Goal: Information Seeking & Learning: Check status

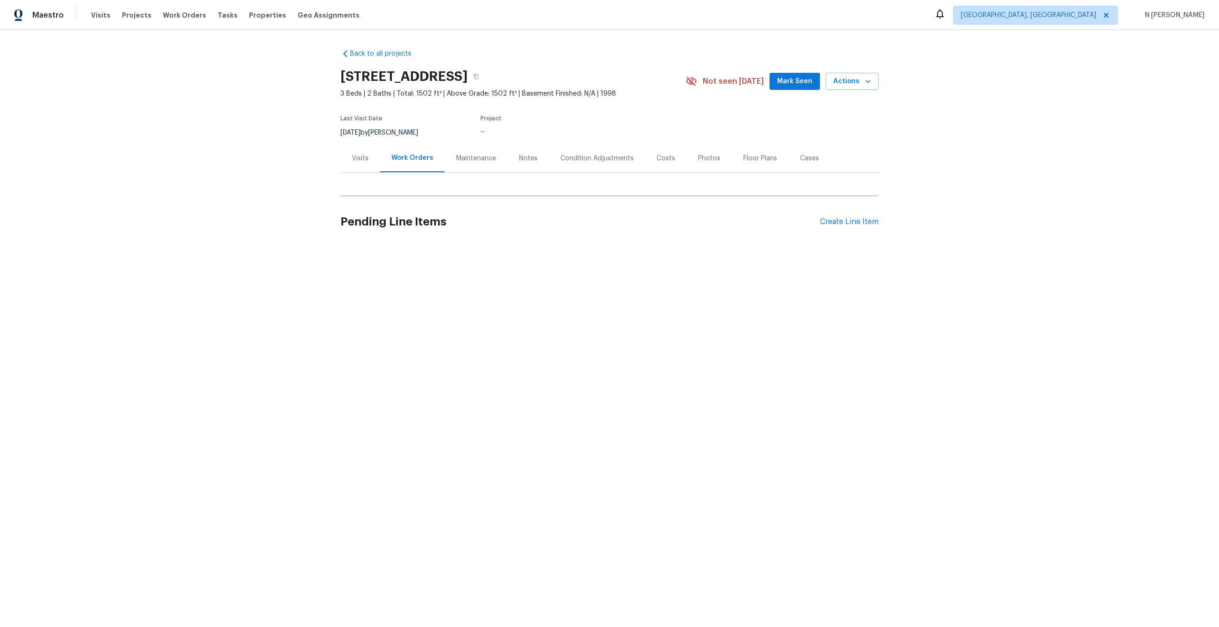
click at [448, 18] on div "Maestro Visits Projects Work Orders Tasks Properties Geo Assignments [GEOGRAPHI…" at bounding box center [609, 15] width 1219 height 30
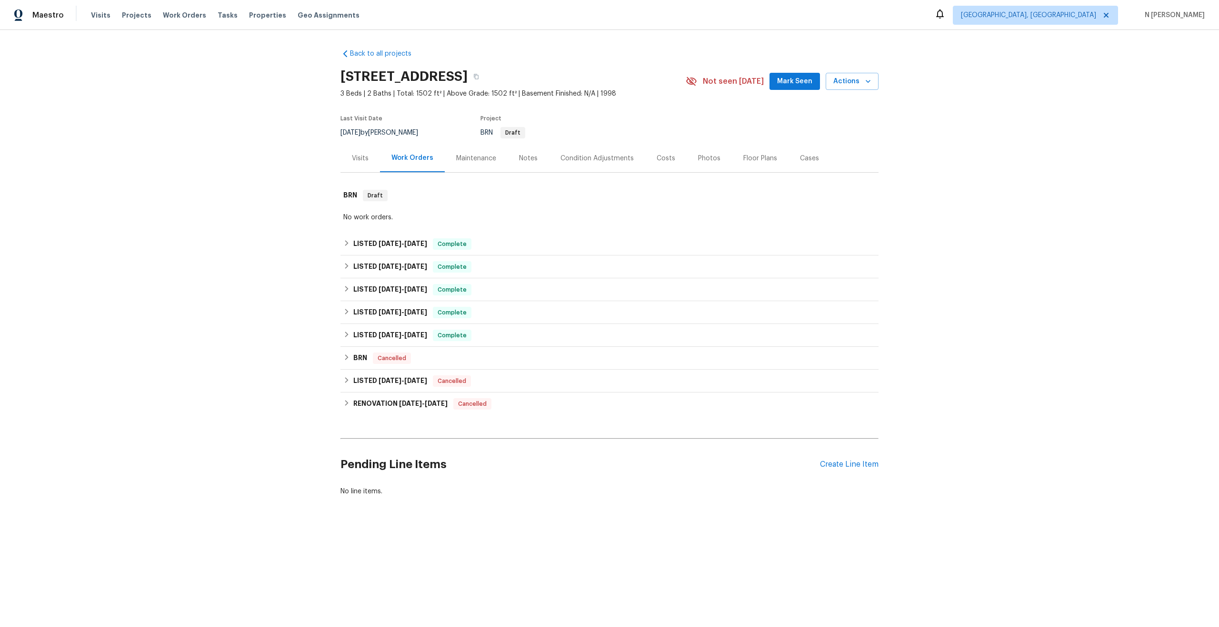
click at [362, 160] on div "Visits" at bounding box center [360, 159] width 17 height 10
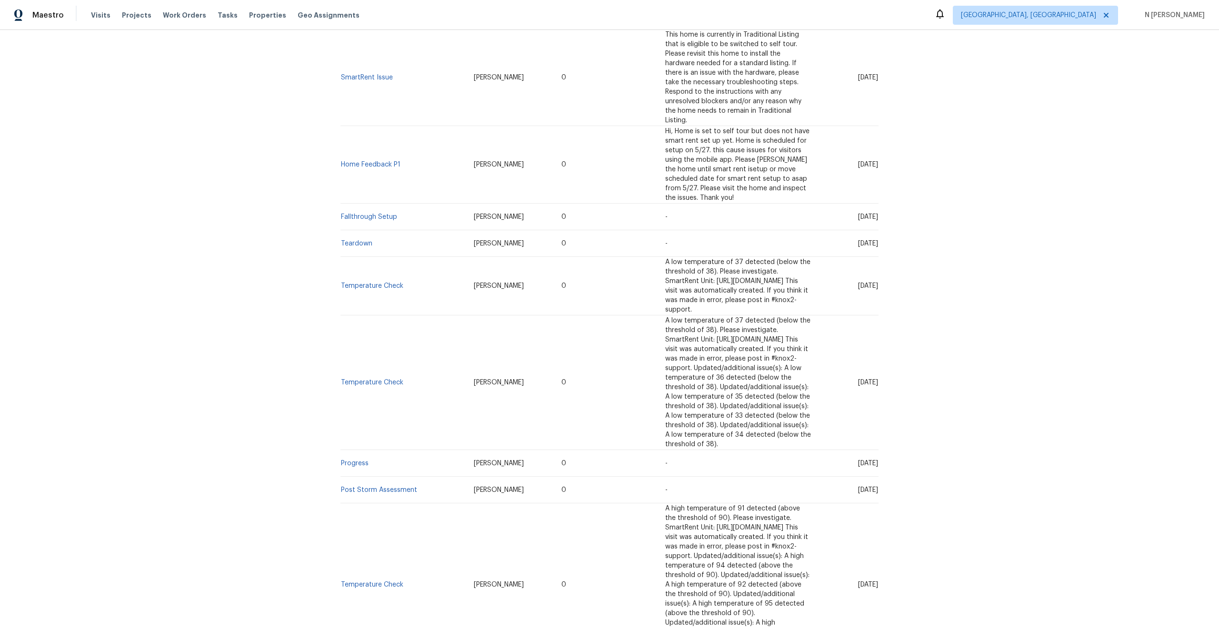
scroll to position [930, 0]
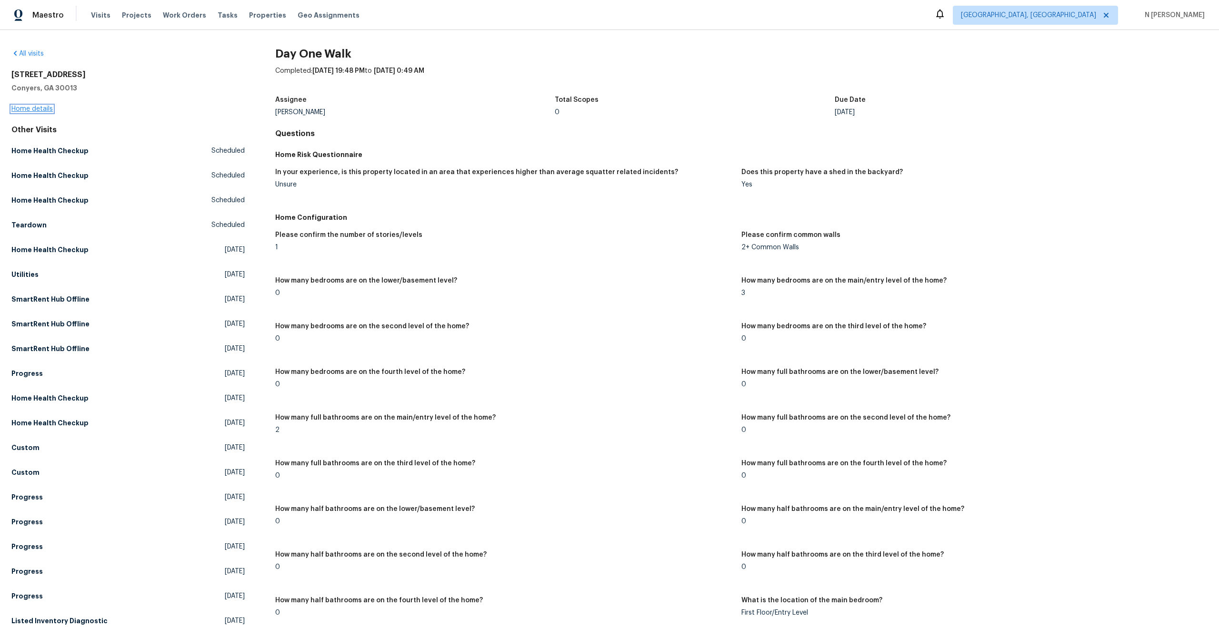
click at [31, 109] on link "Home details" at bounding box center [31, 109] width 41 height 7
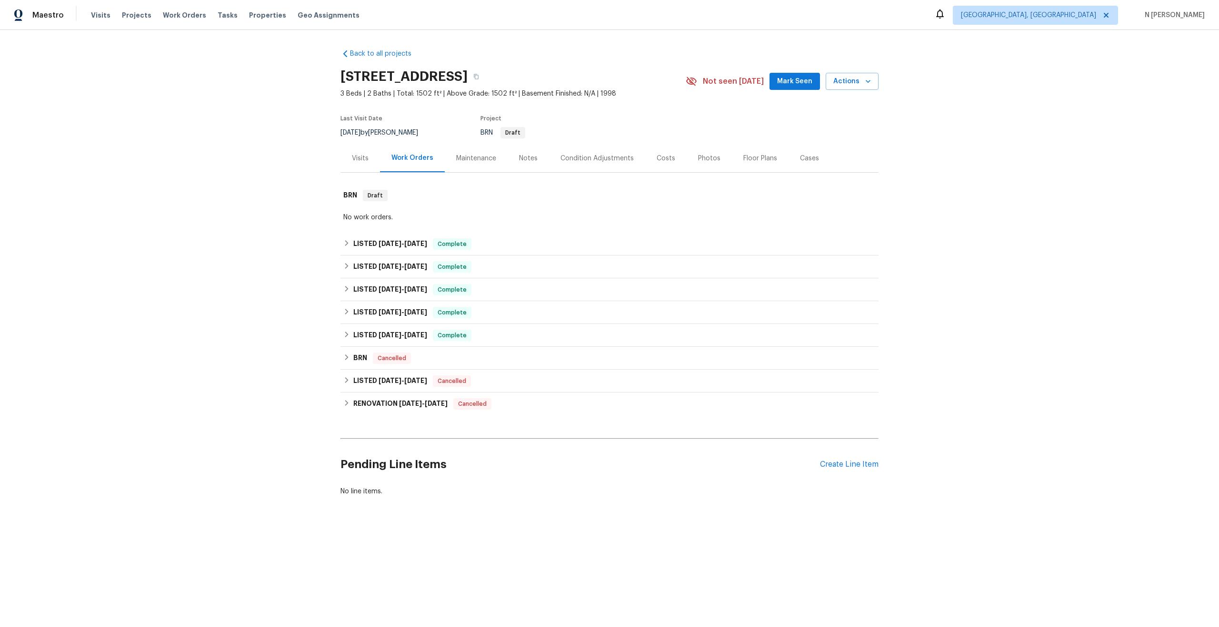
click at [360, 159] on div "Visits" at bounding box center [360, 159] width 17 height 10
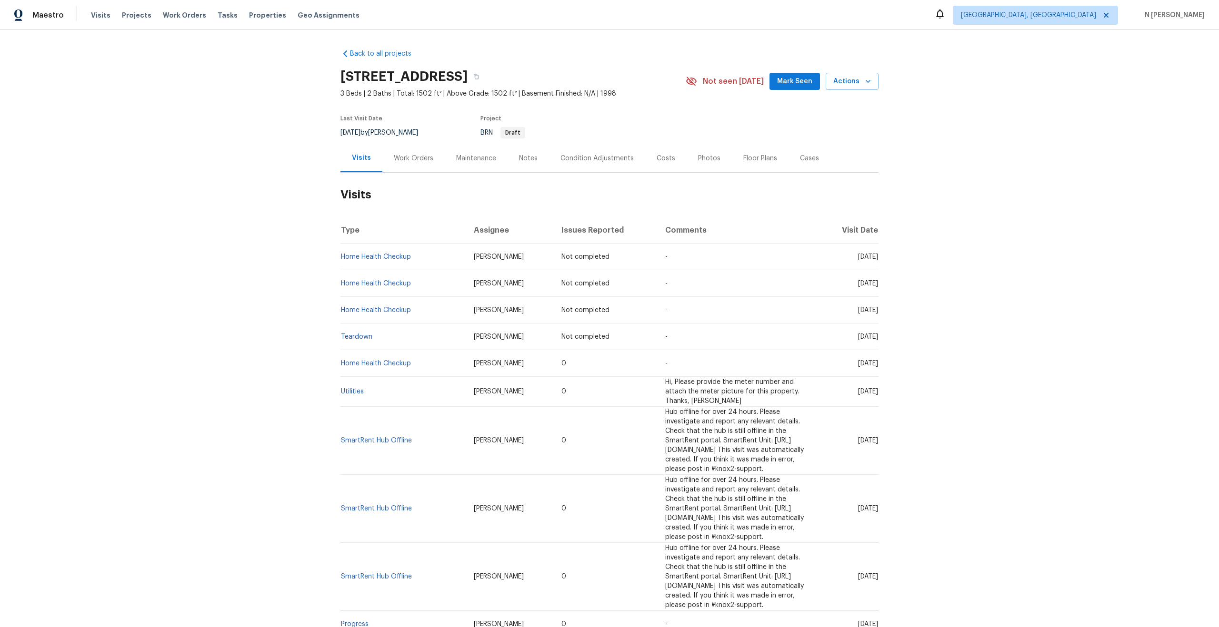
scroll to position [930, 0]
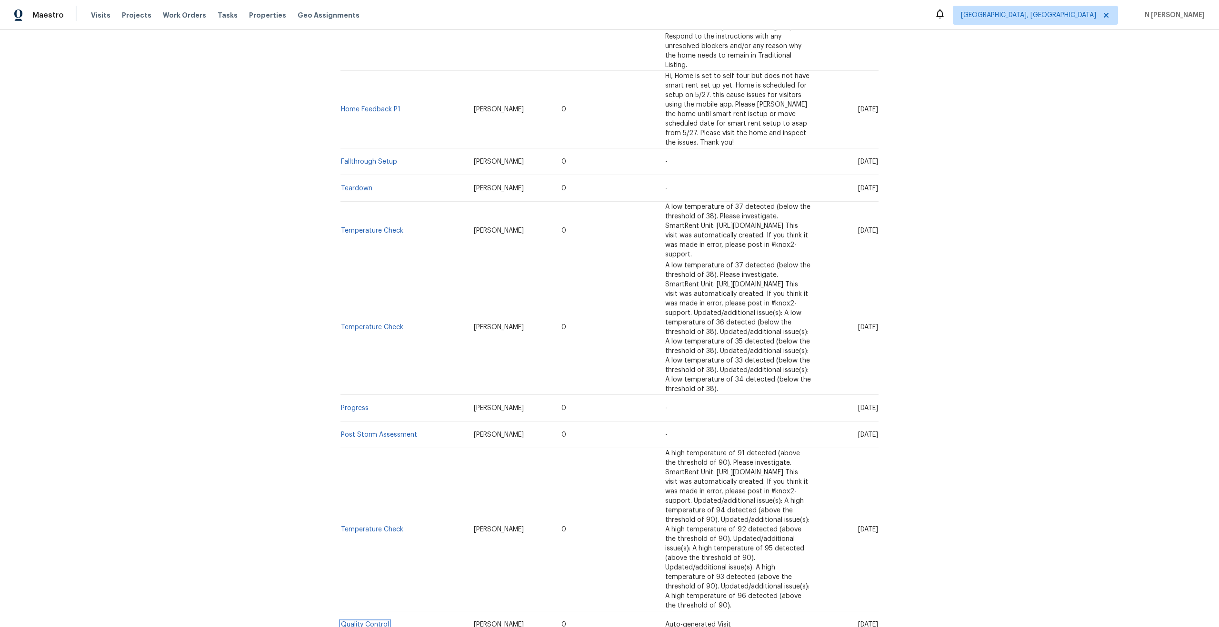
click at [364, 622] on link "Quality Control" at bounding box center [365, 625] width 48 height 7
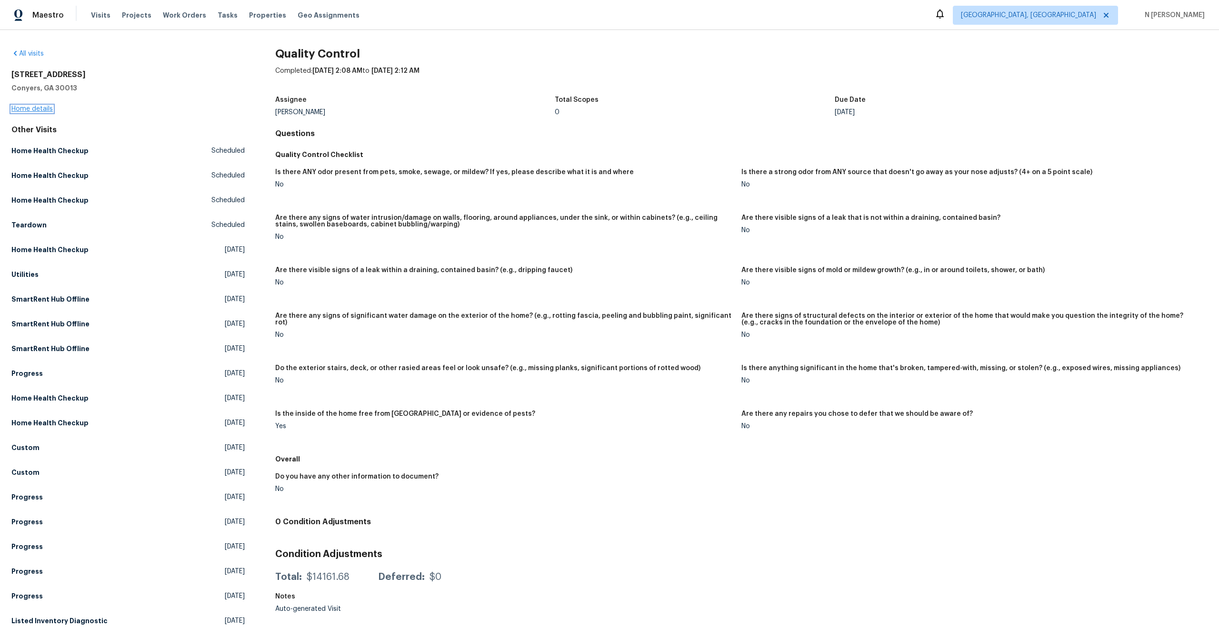
click at [43, 107] on link "Home details" at bounding box center [31, 109] width 41 height 7
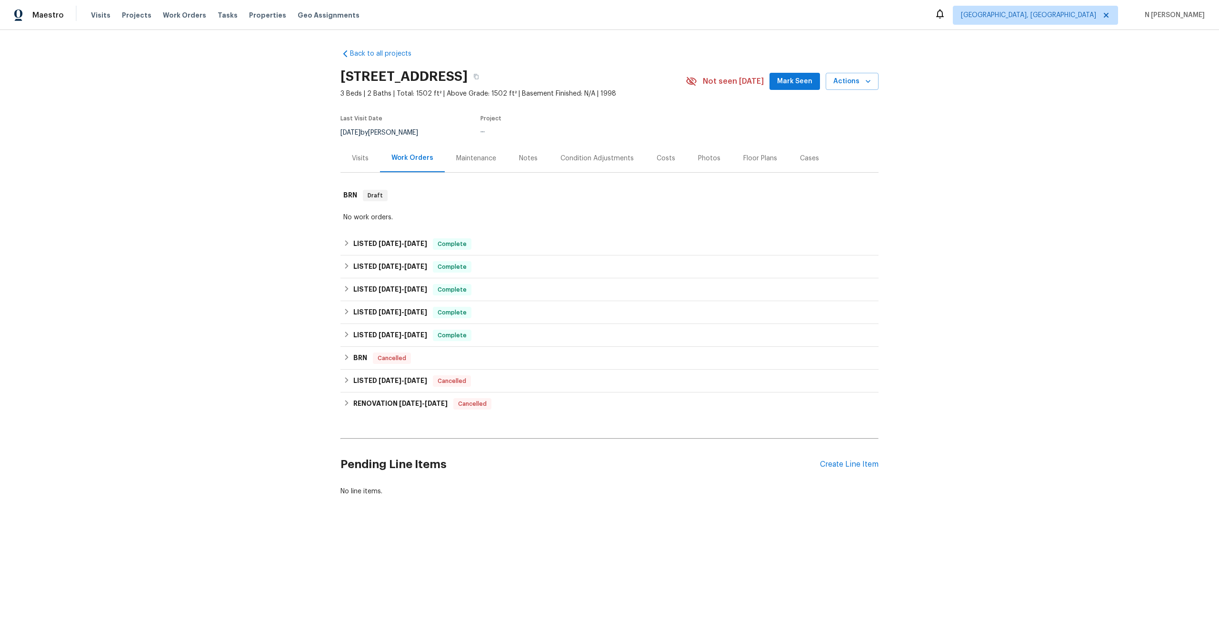
click at [356, 152] on div "Visits" at bounding box center [360, 158] width 40 height 28
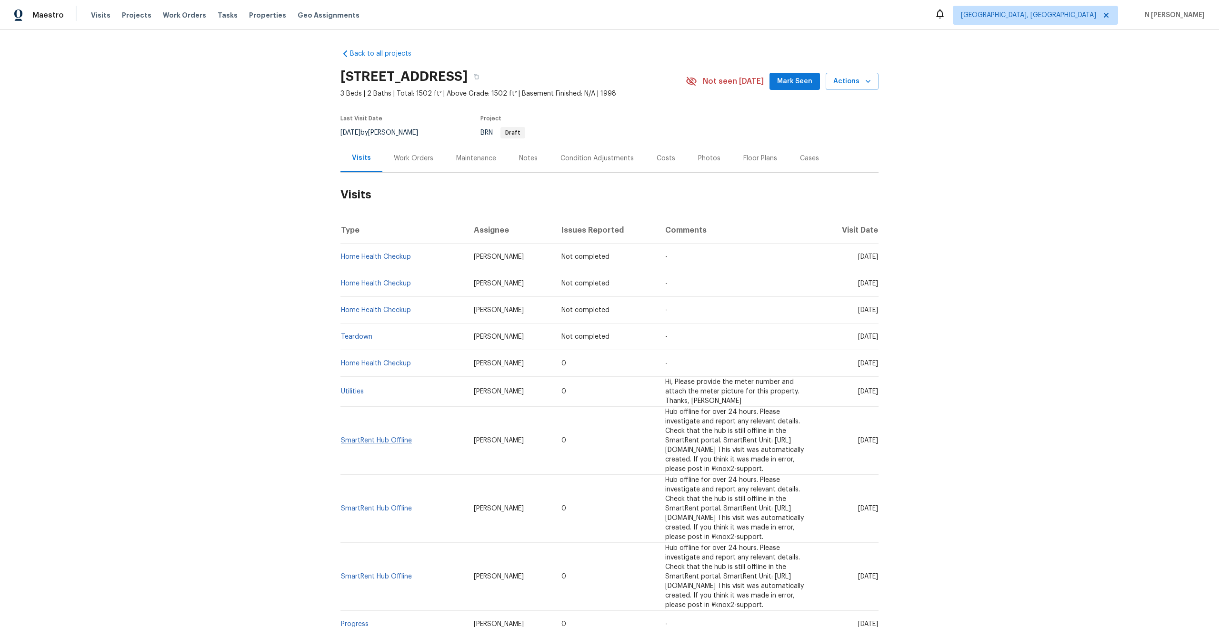
scroll to position [930, 0]
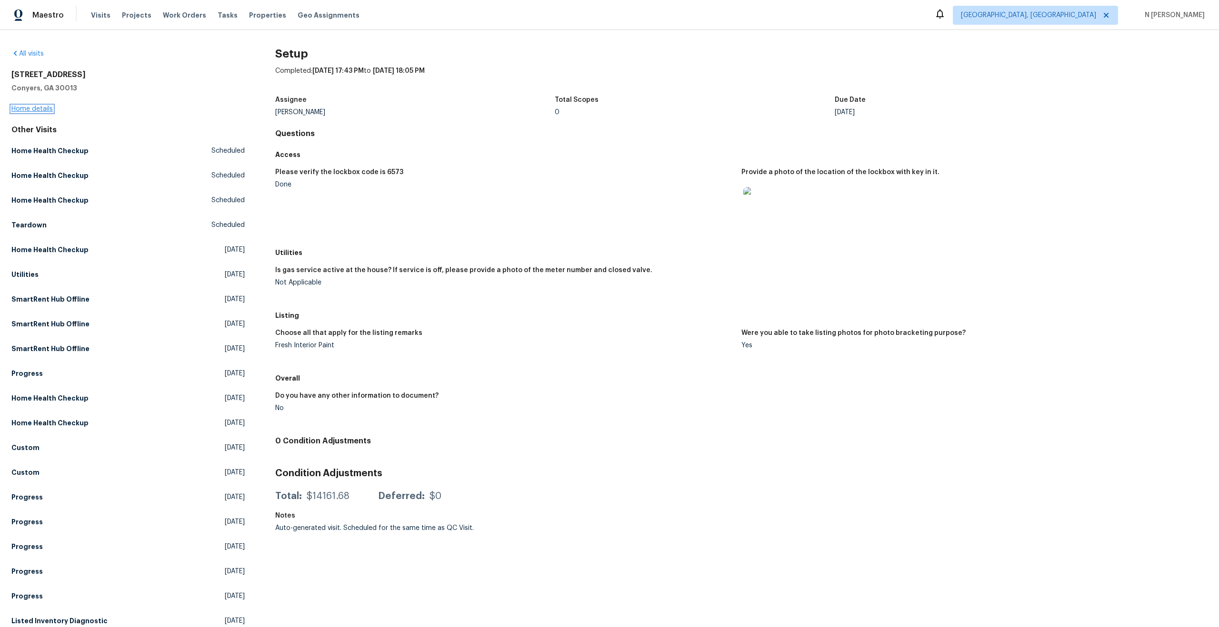
click at [28, 109] on link "Home details" at bounding box center [31, 109] width 41 height 7
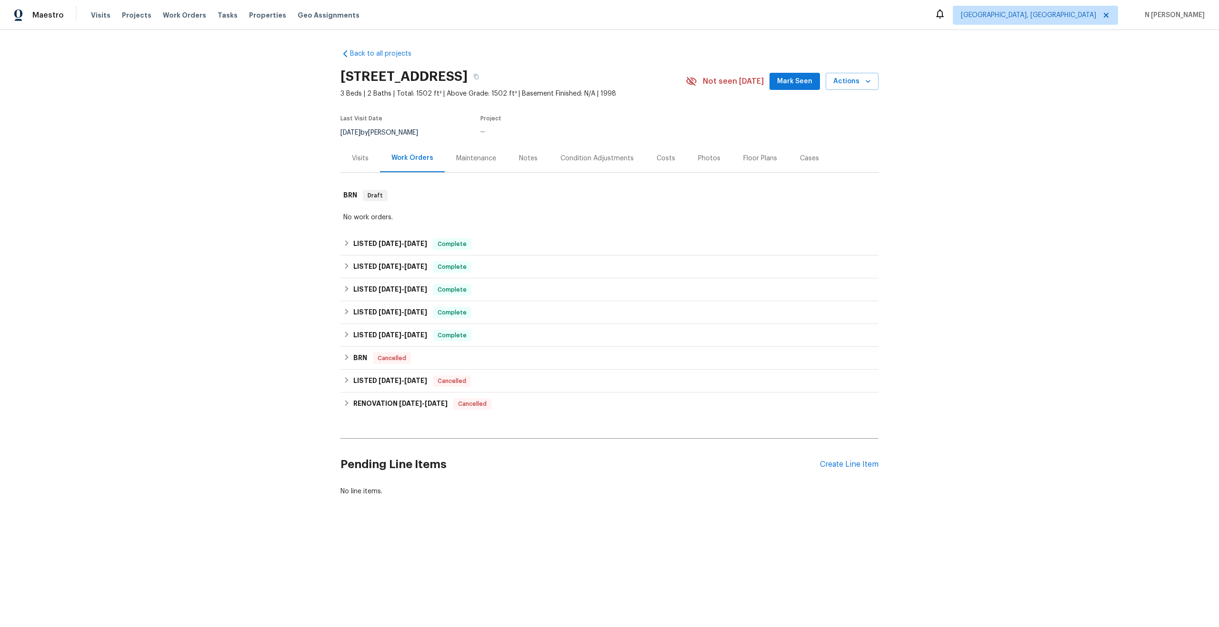
click at [359, 157] on div "Visits" at bounding box center [360, 159] width 17 height 10
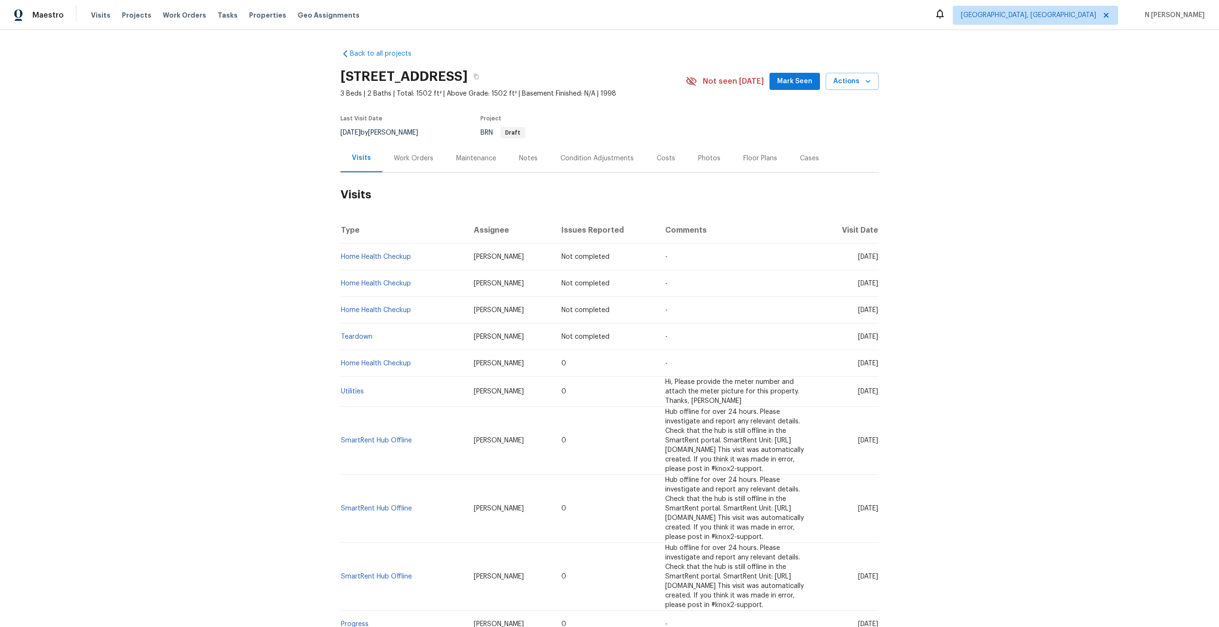
scroll to position [930, 0]
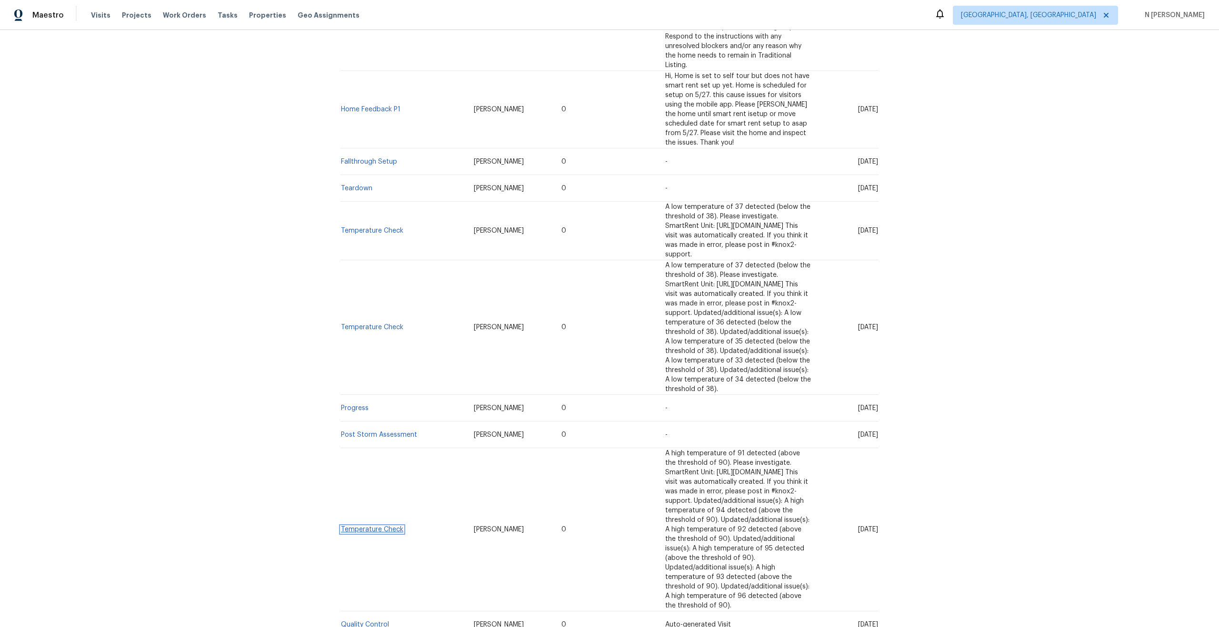
click at [393, 527] on link "Temperature Check" at bounding box center [372, 530] width 62 height 7
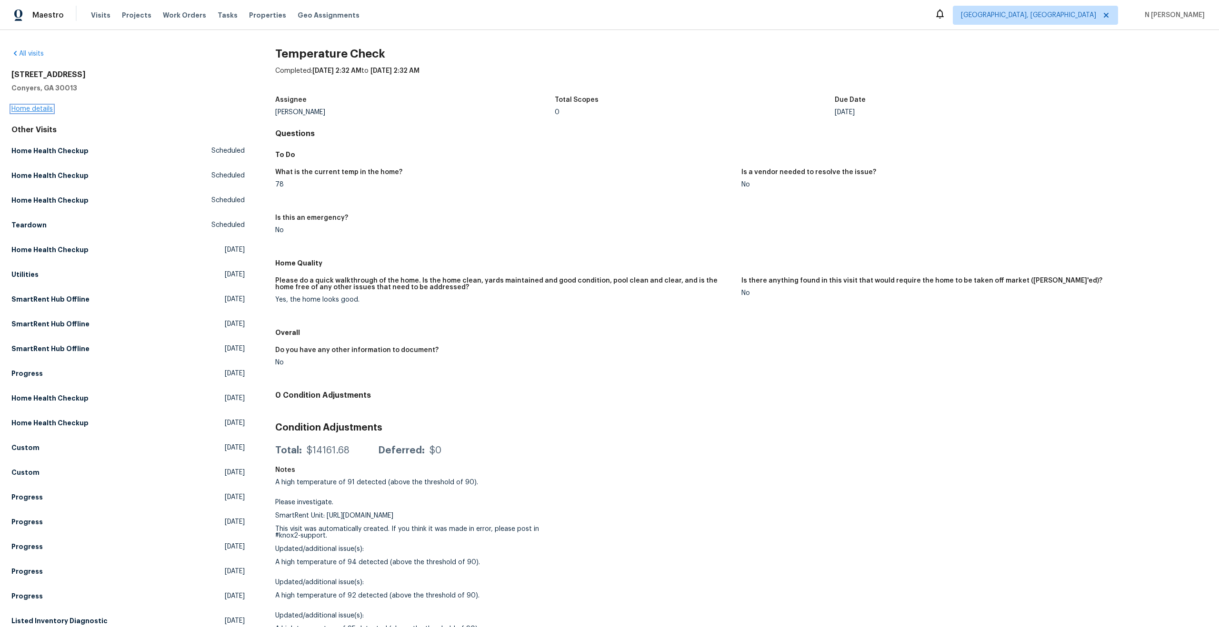
click at [43, 108] on link "Home details" at bounding box center [31, 109] width 41 height 7
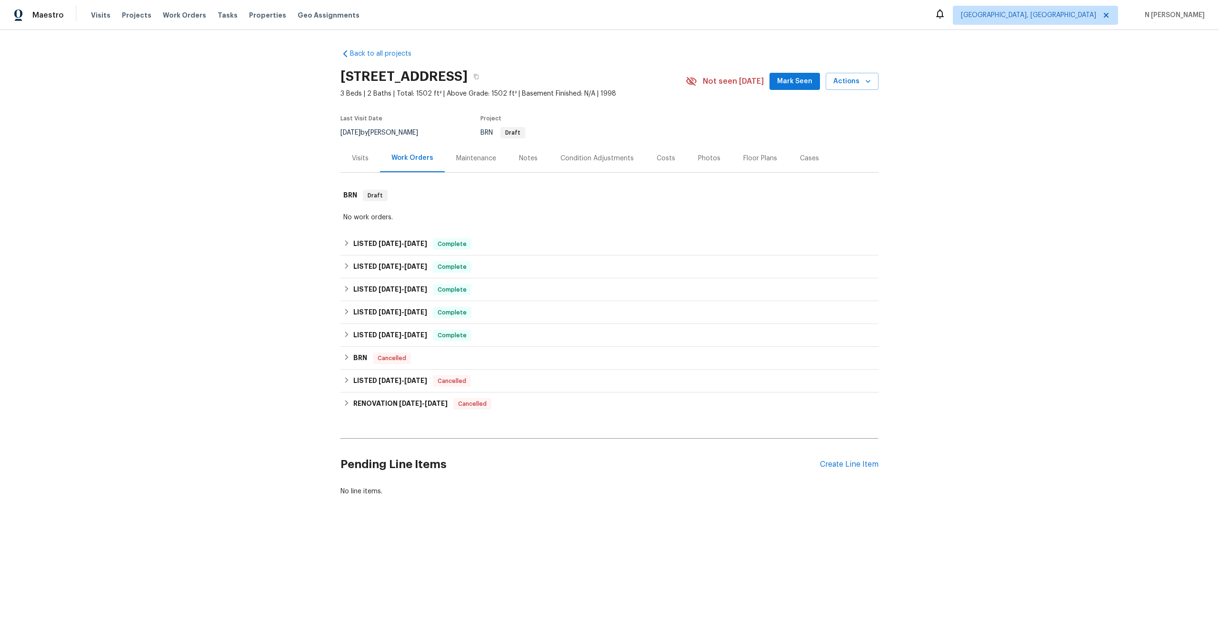
click at [360, 159] on div "Visits" at bounding box center [360, 159] width 17 height 10
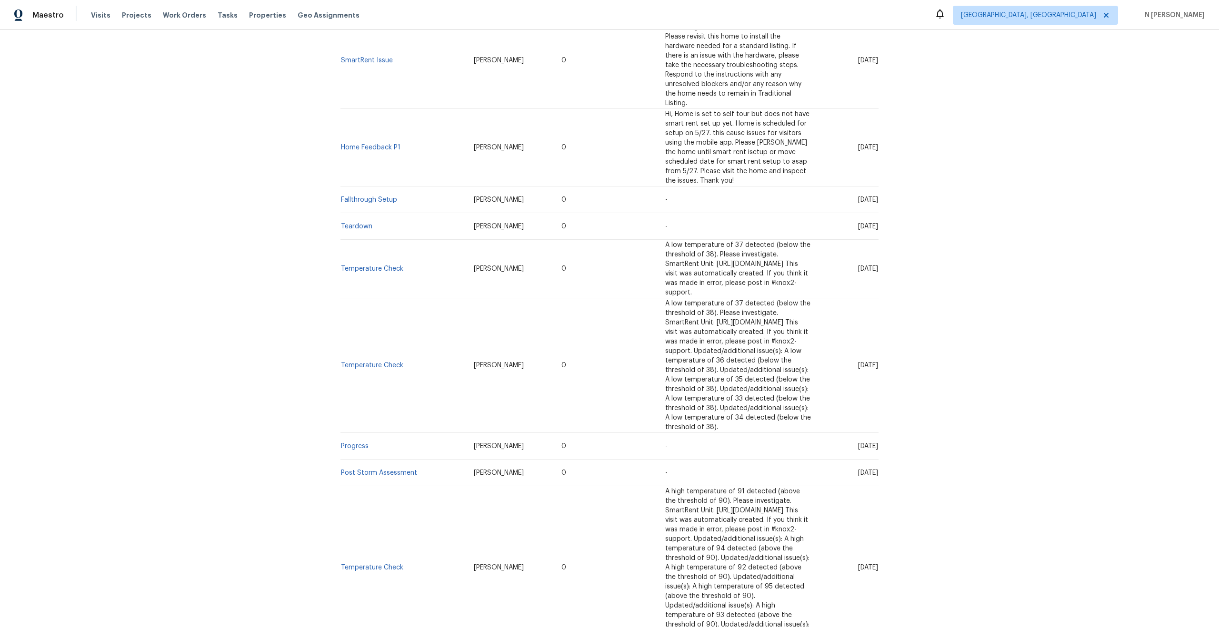
scroll to position [930, 0]
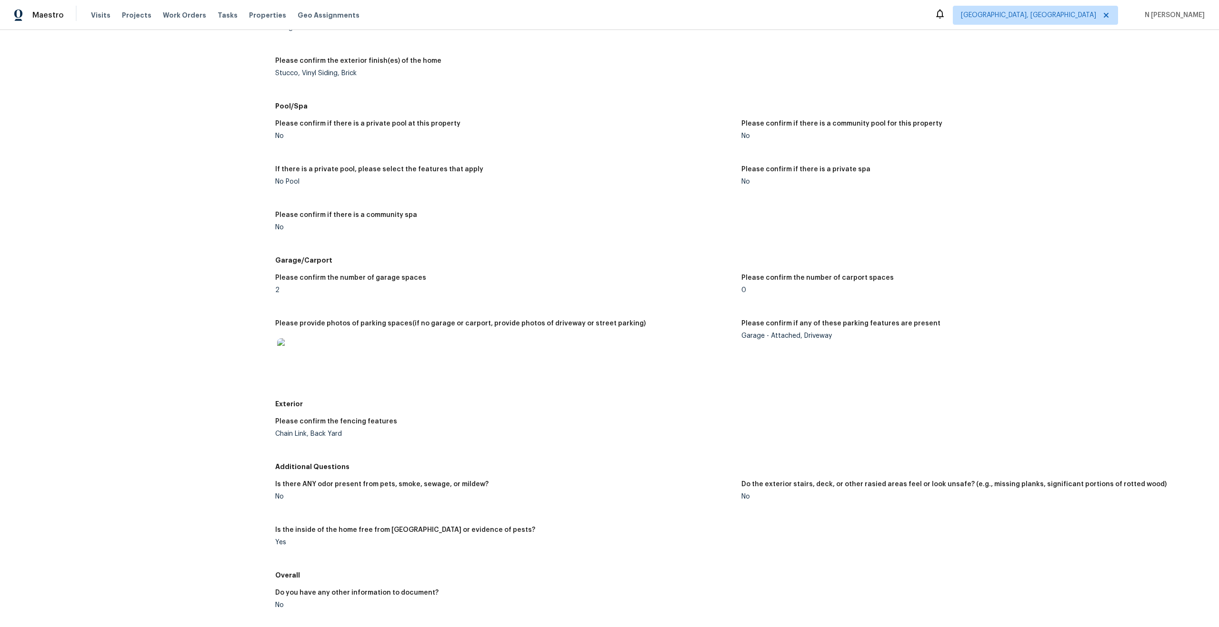
scroll to position [1974, 0]
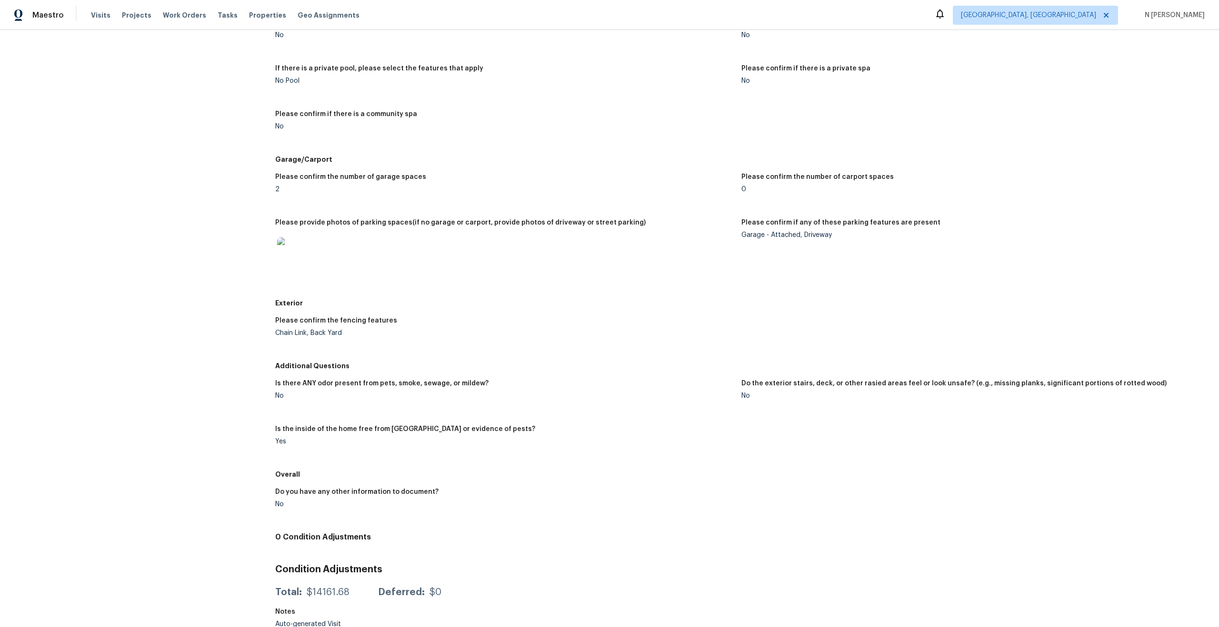
click at [418, 312] on div "Please confirm the fencing features Chain Link, Back Yard" at bounding box center [741, 335] width 932 height 46
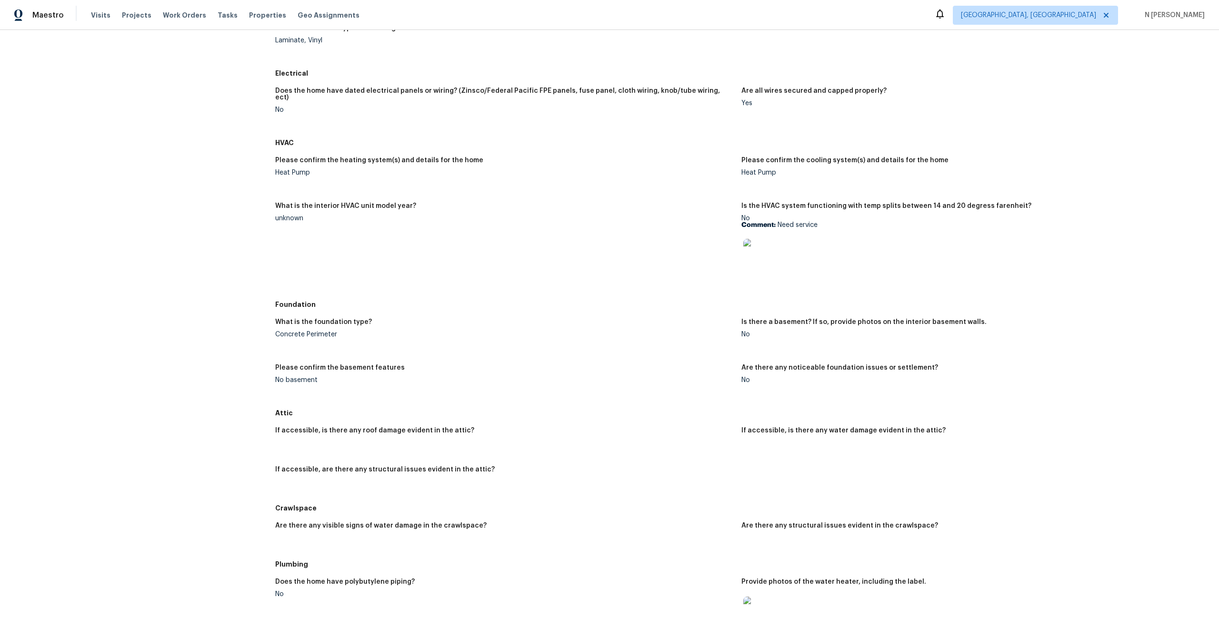
scroll to position [409, 0]
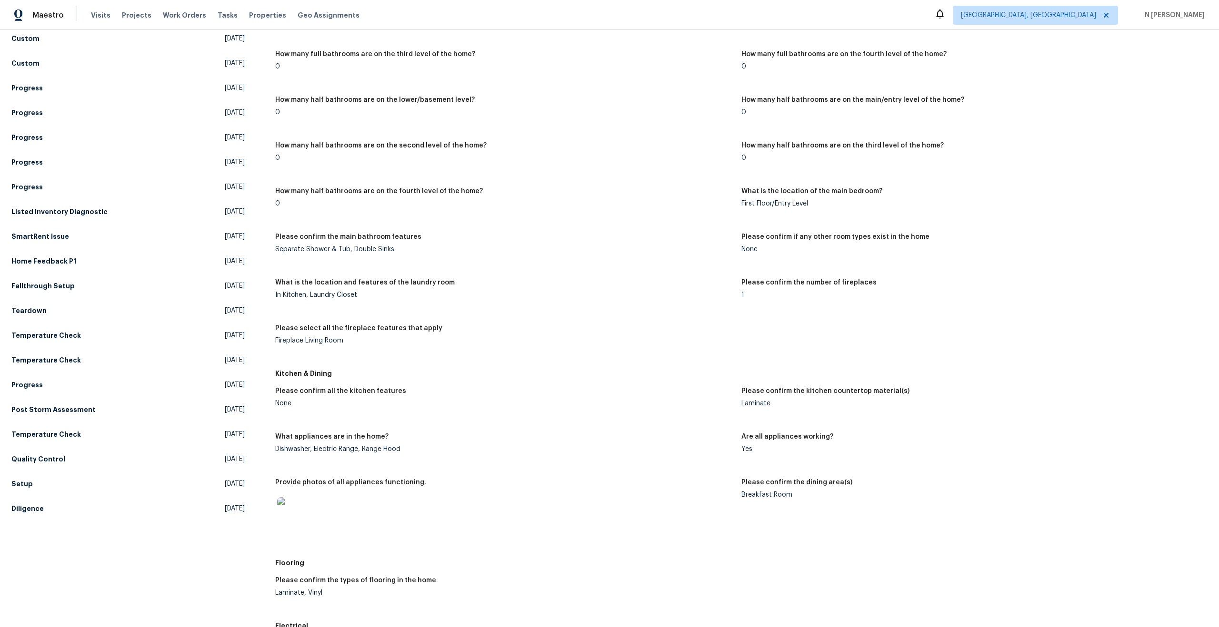
click at [867, 192] on h5 "What is the location of the main bedroom?" at bounding box center [811, 191] width 141 height 7
